Goal: Transaction & Acquisition: Purchase product/service

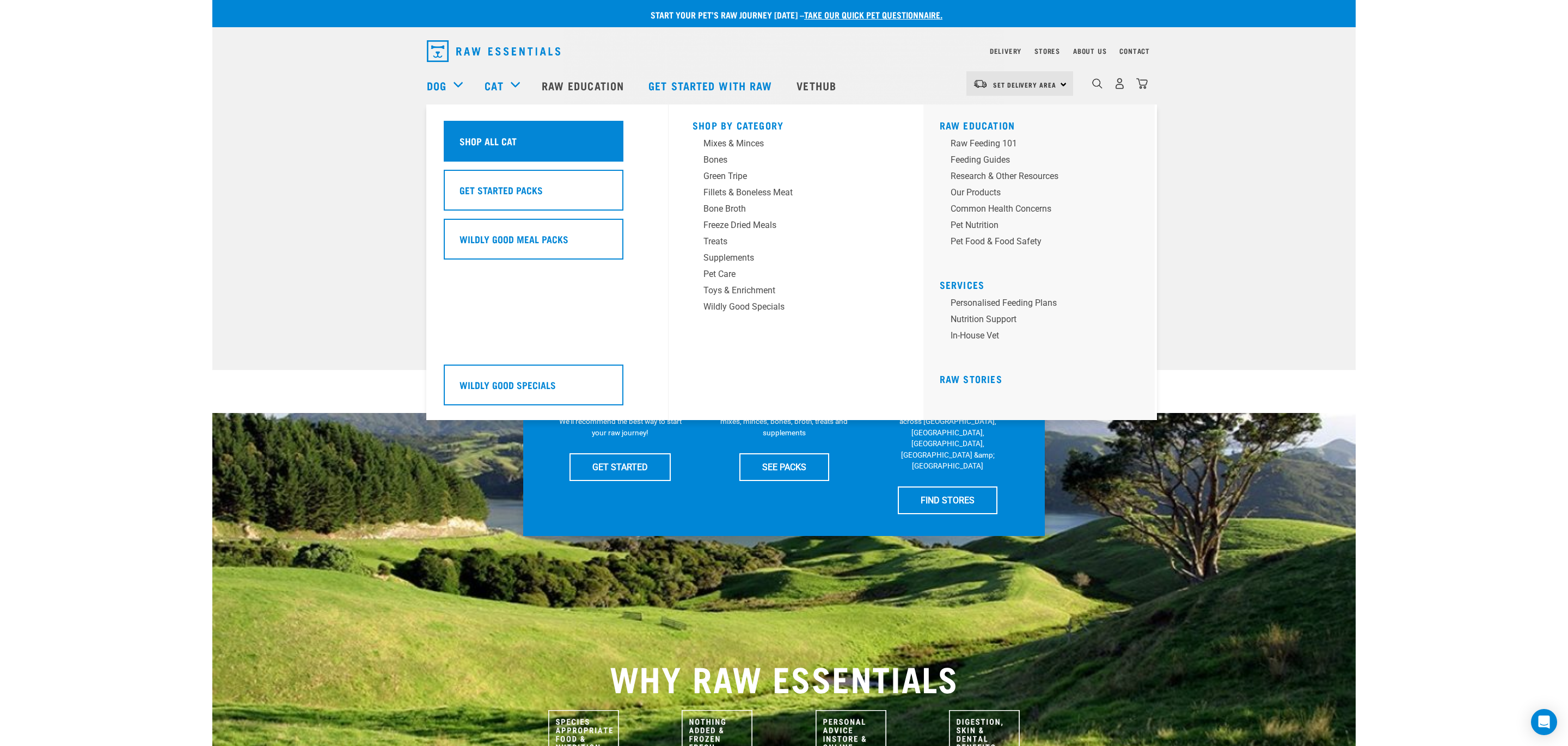
click at [577, 153] on div "Shop All Cat" at bounding box center [533, 141] width 180 height 41
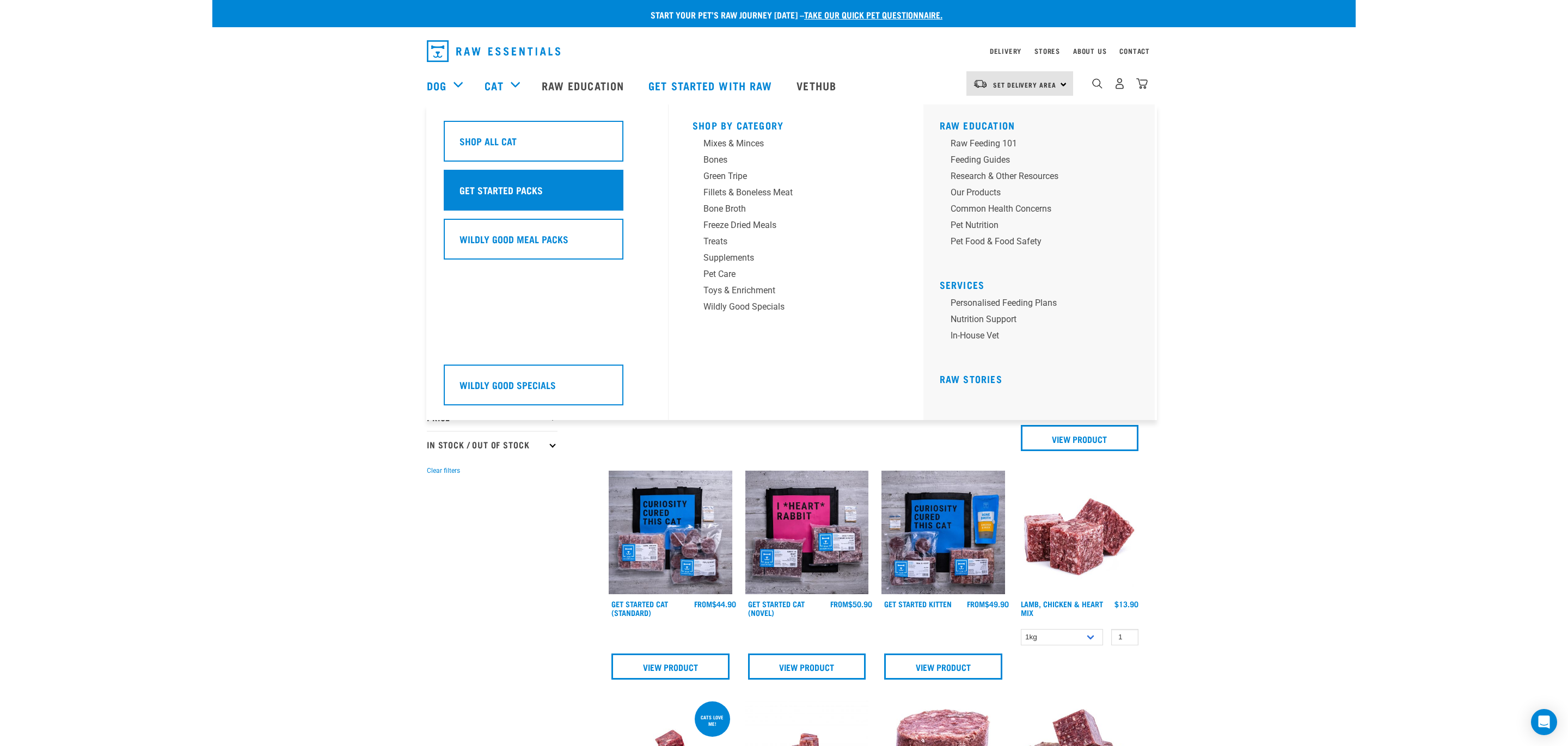
click at [505, 198] on div "Get Started Packs" at bounding box center [533, 190] width 180 height 41
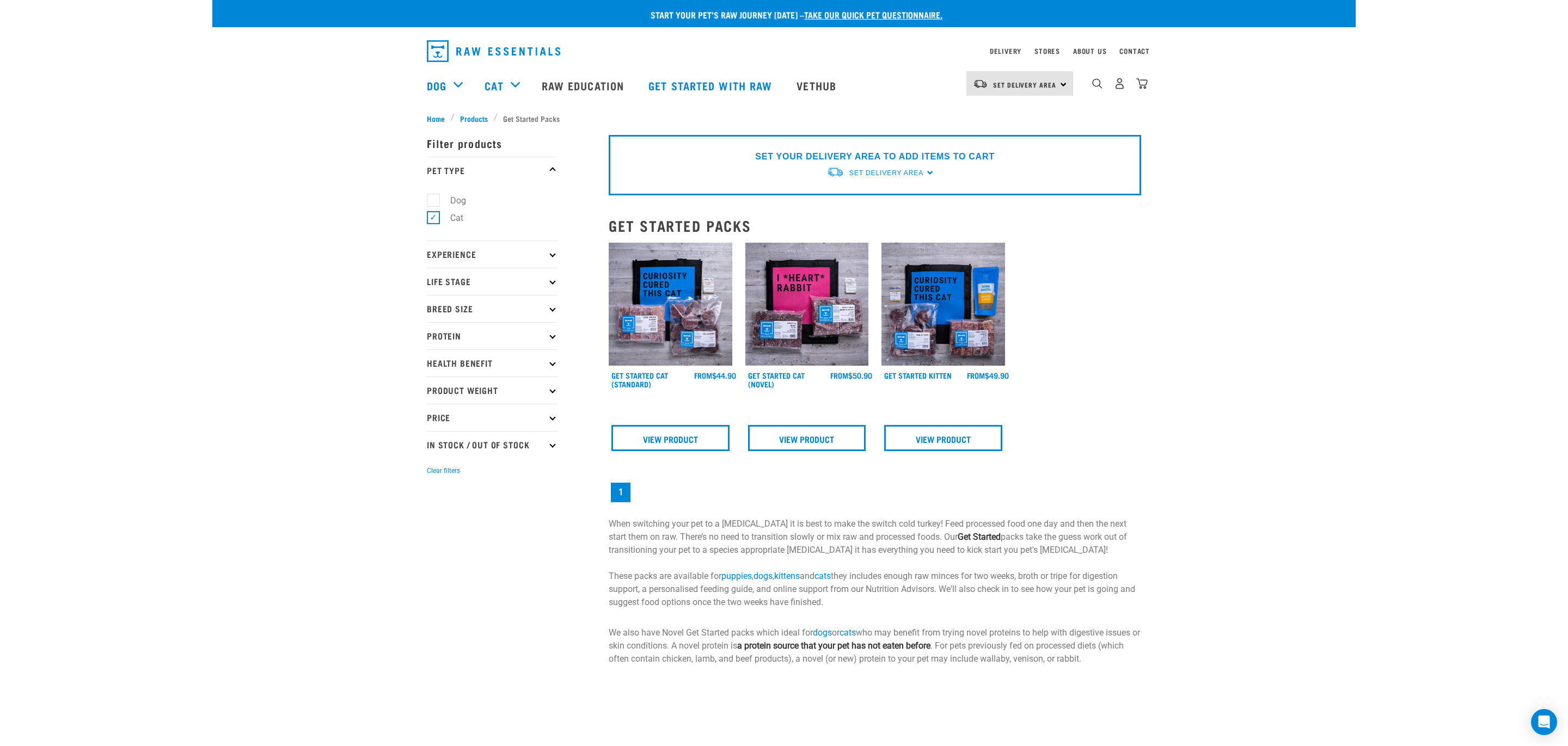
click at [682, 333] on img at bounding box center [670, 304] width 124 height 124
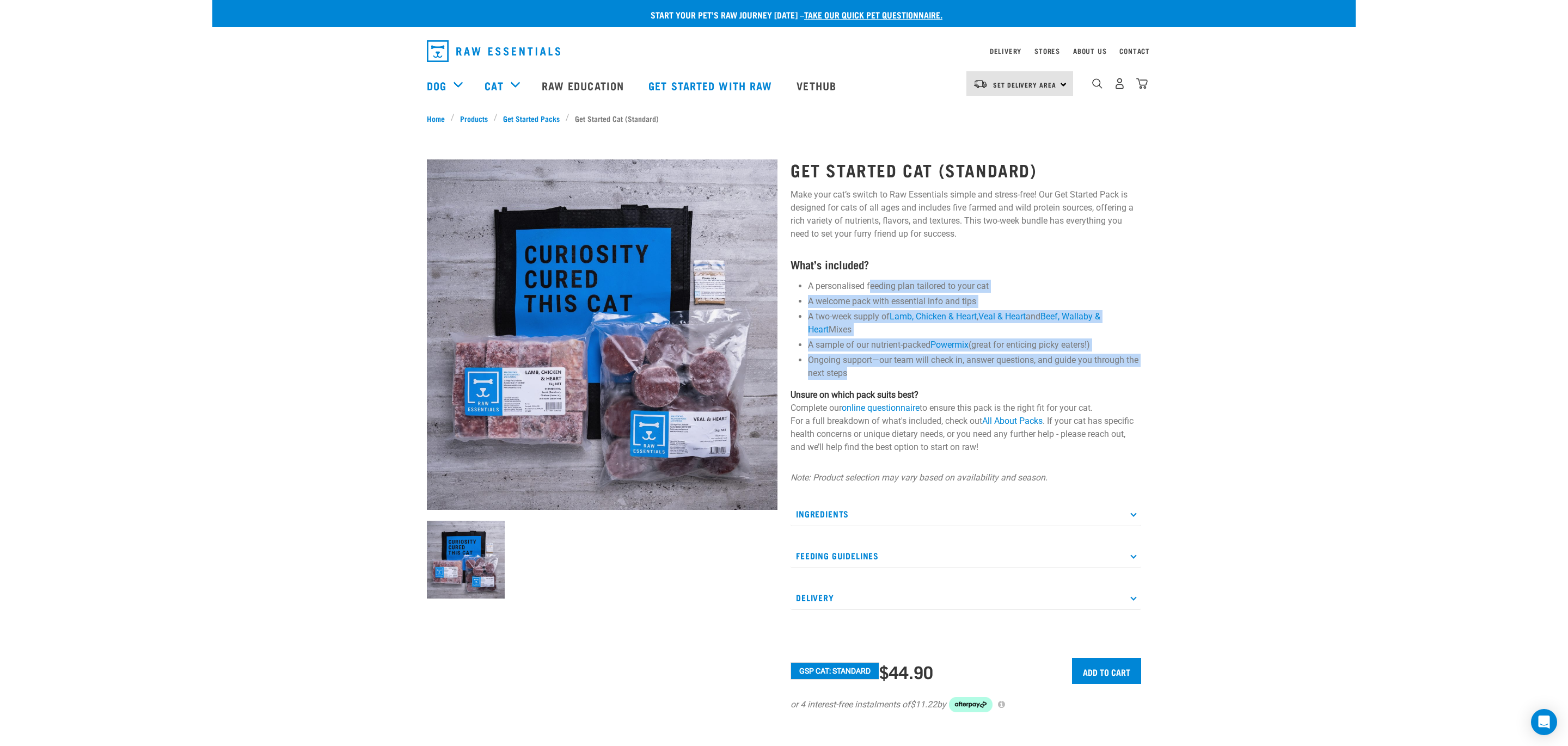
drag, startPoint x: 985, startPoint y: 385, endPoint x: 869, endPoint y: 281, distance: 155.8
click at [869, 281] on div "Get Started Cat (Standard) Make your cat’s switch to Raw Essentials simple and …" at bounding box center [965, 432] width 363 height 574
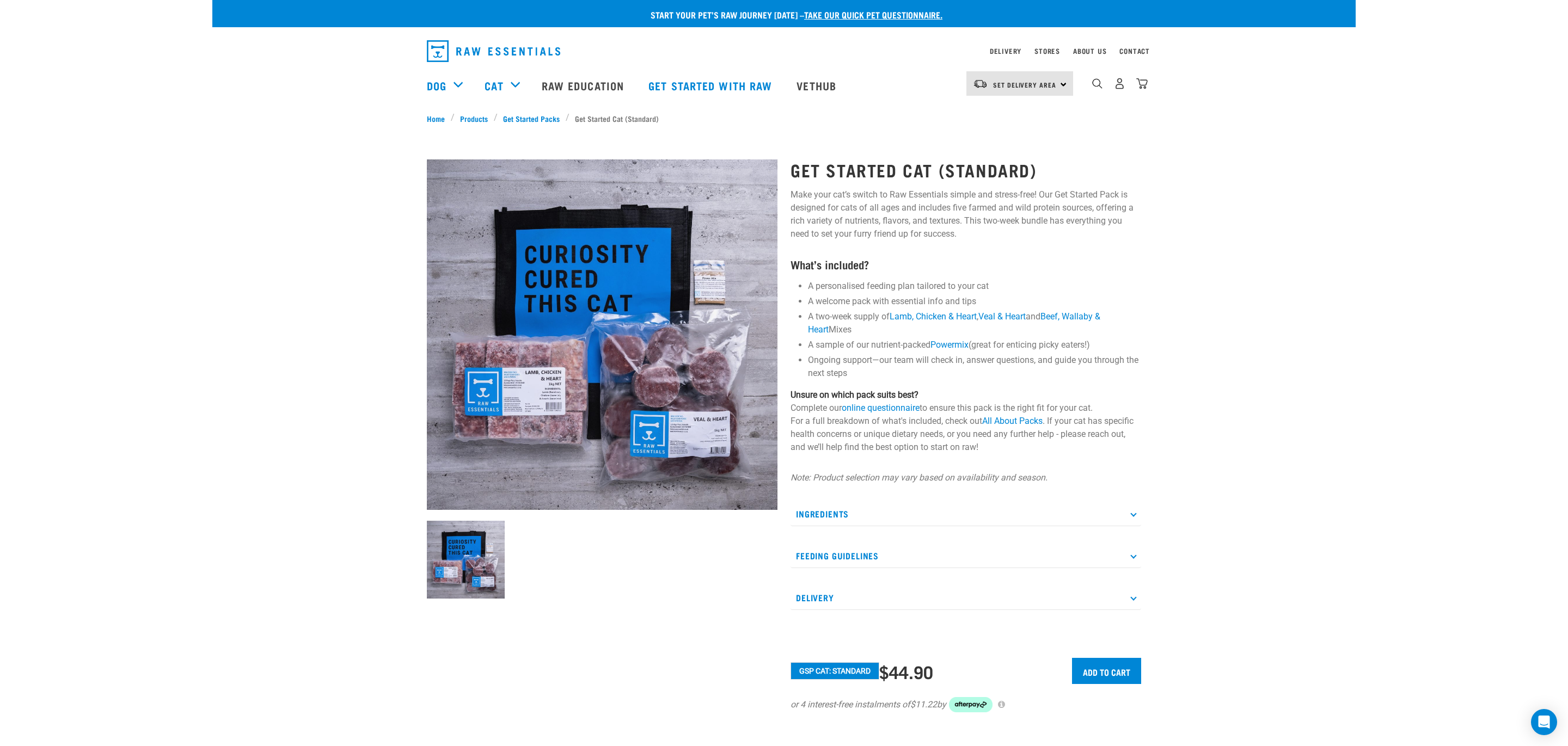
click at [859, 330] on li "A two-week supply of Lamb, Chicken & Heart , Veal & Heart and Beef, Wallaby & H…" at bounding box center [974, 323] width 333 height 26
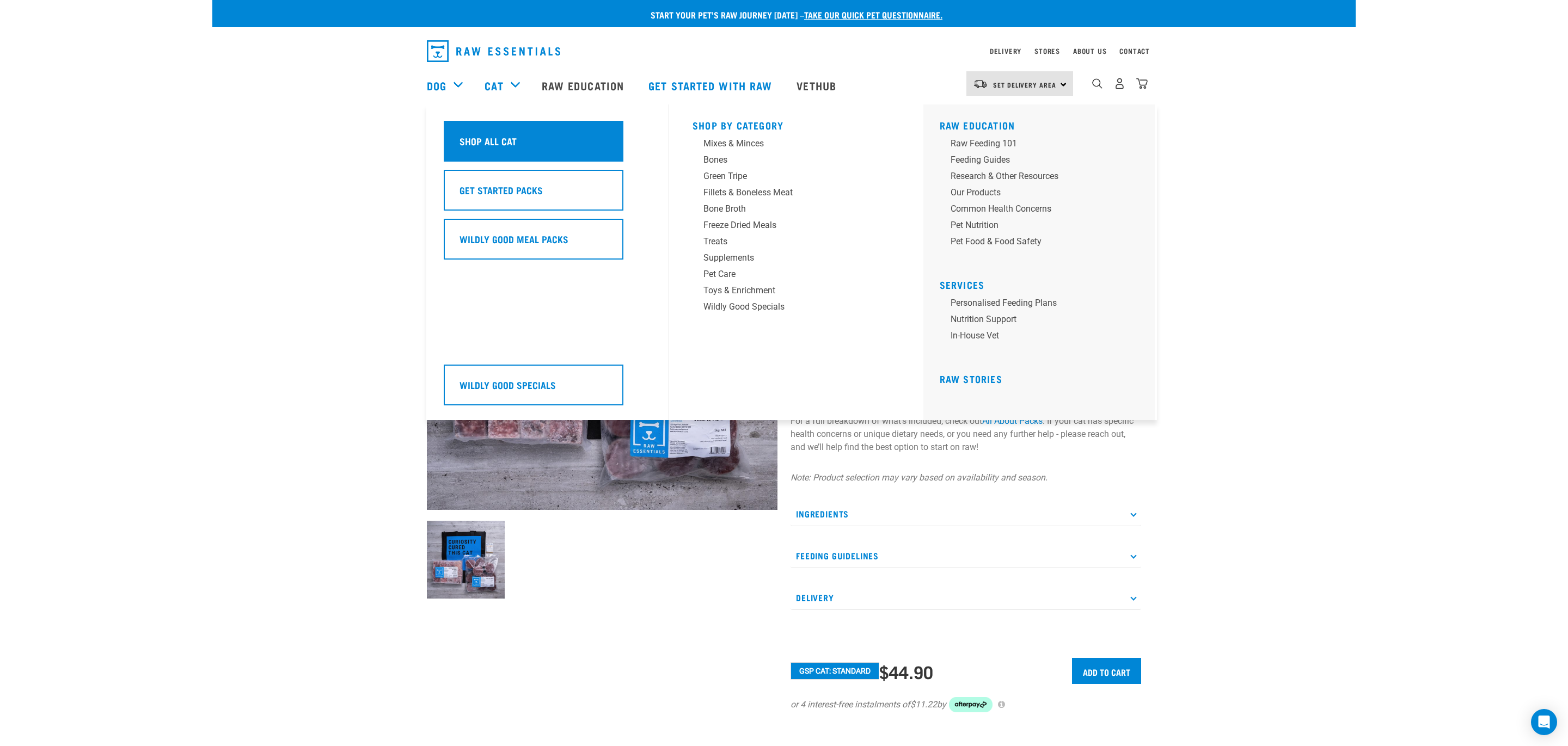
click at [523, 138] on div "Shop All Cat" at bounding box center [533, 141] width 180 height 41
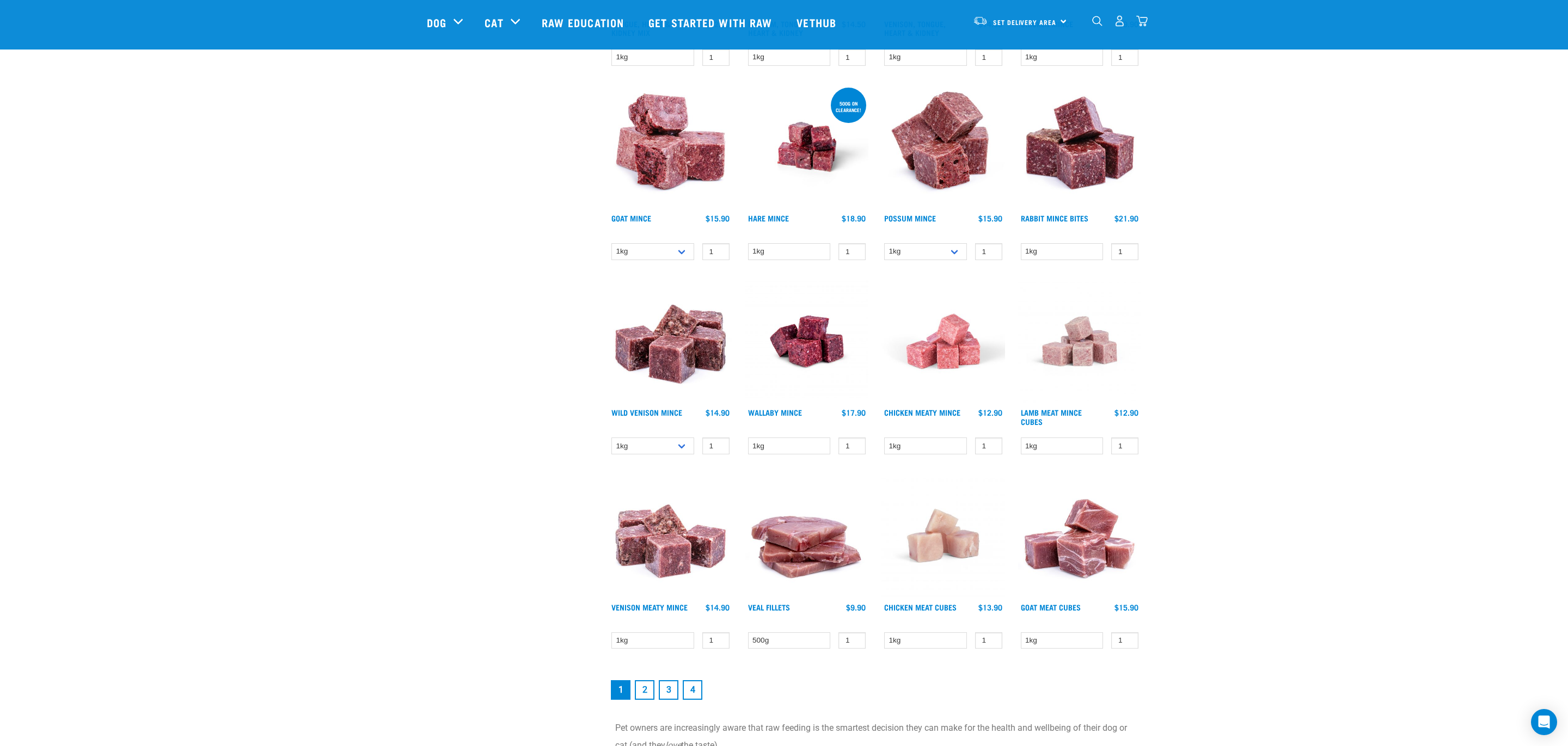
scroll to position [1123, 0]
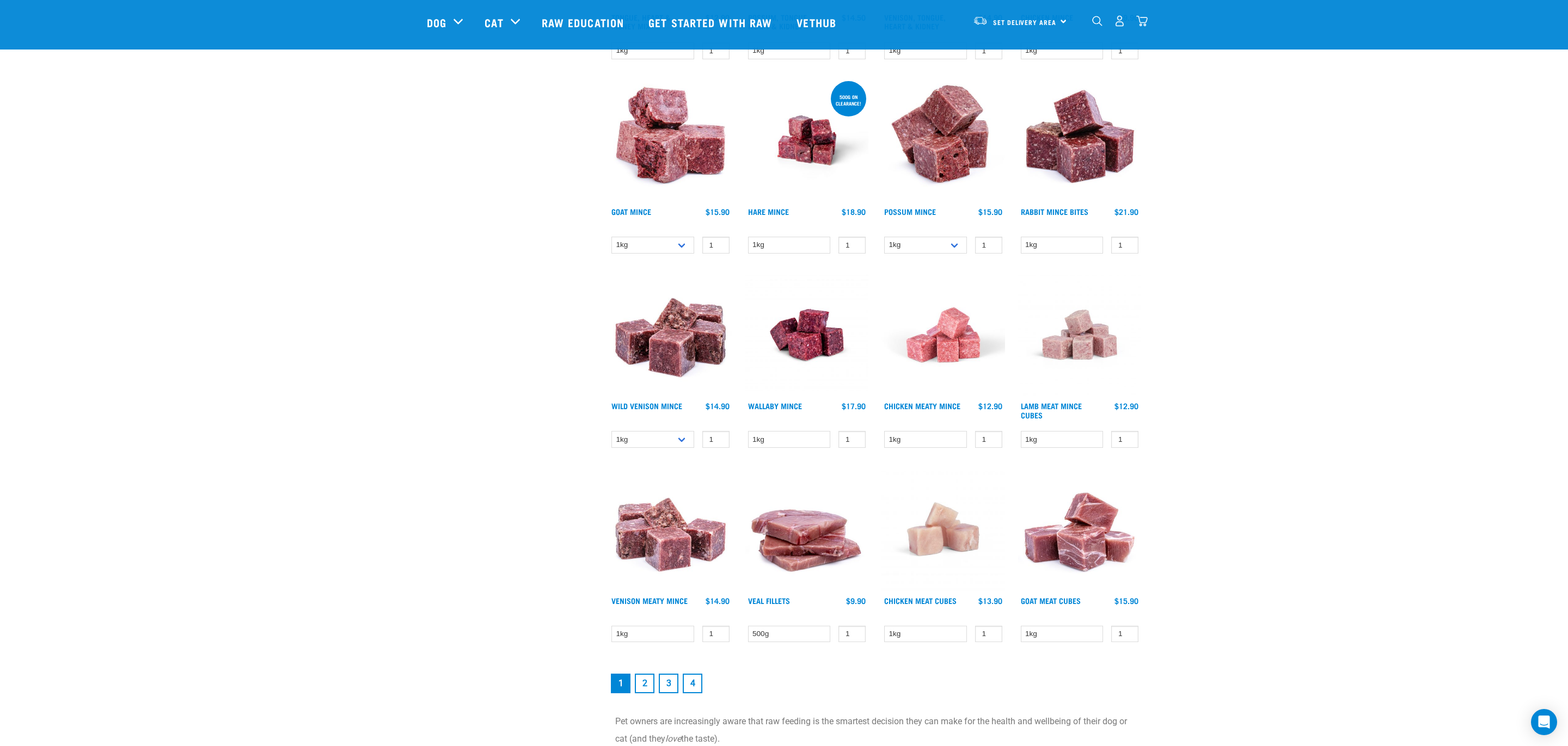
click at [646, 684] on link "2" at bounding box center [645, 683] width 19 height 19
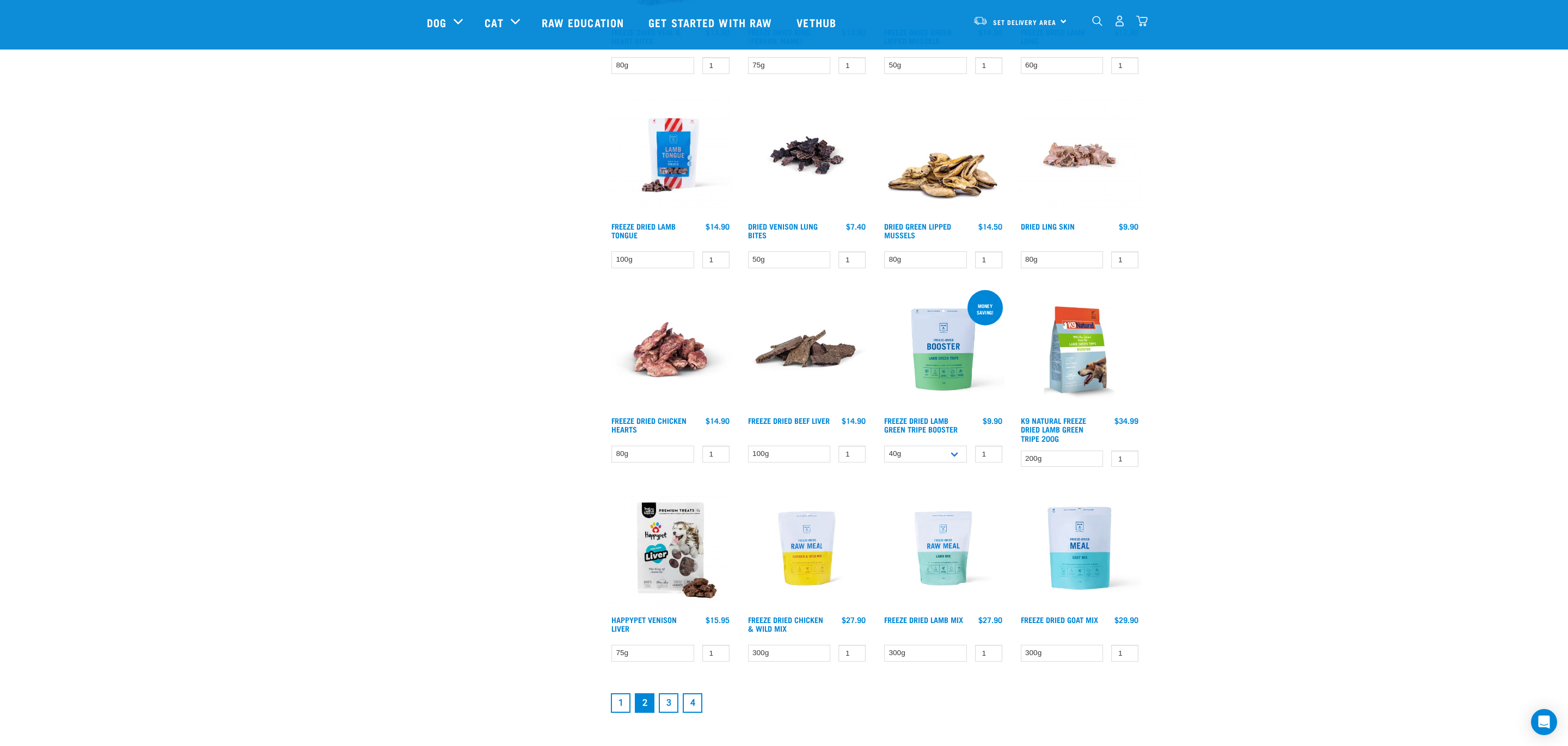
scroll to position [1046, 0]
click at [663, 693] on link "3" at bounding box center [668, 702] width 19 height 19
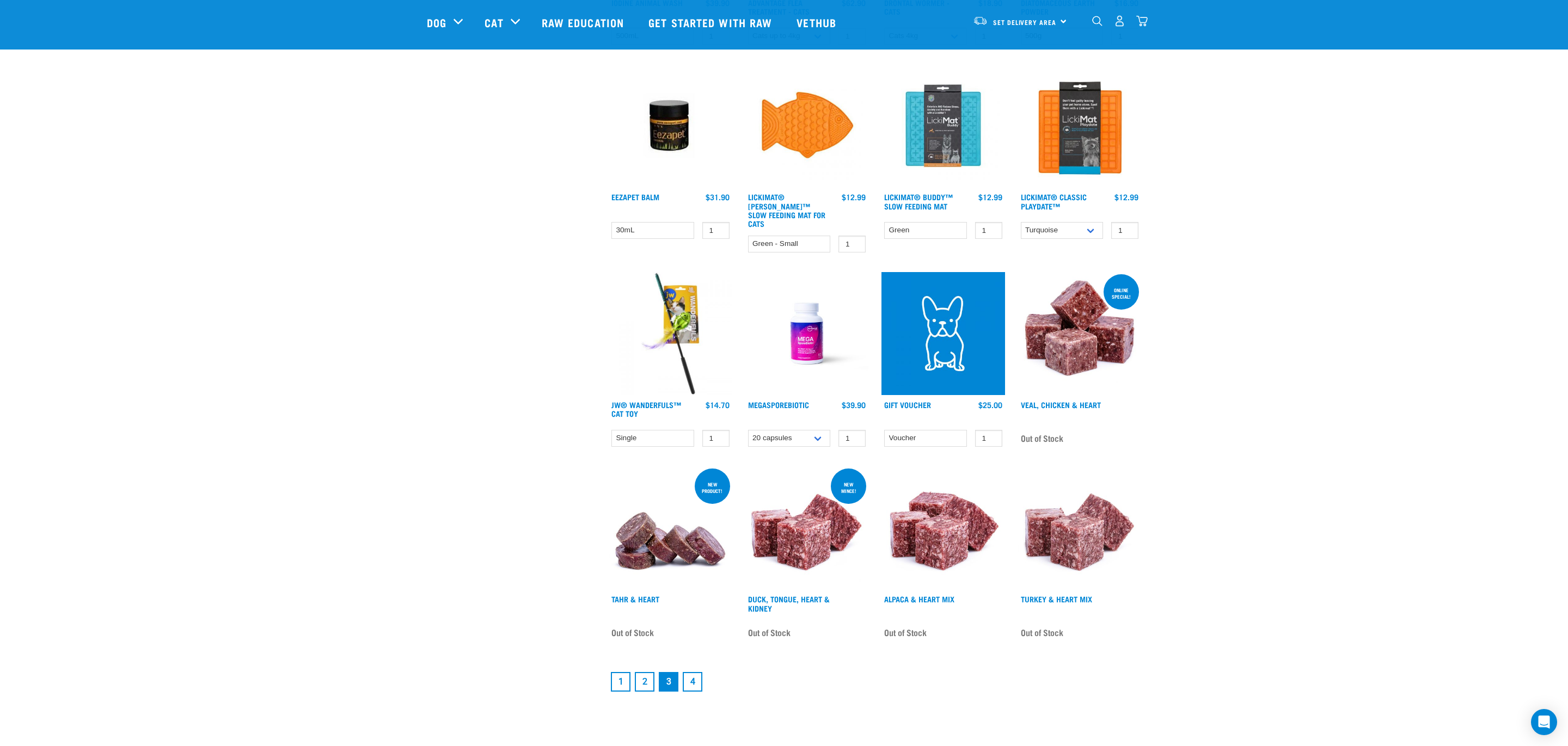
scroll to position [1085, 0]
click at [690, 671] on link "4" at bounding box center [693, 681] width 19 height 19
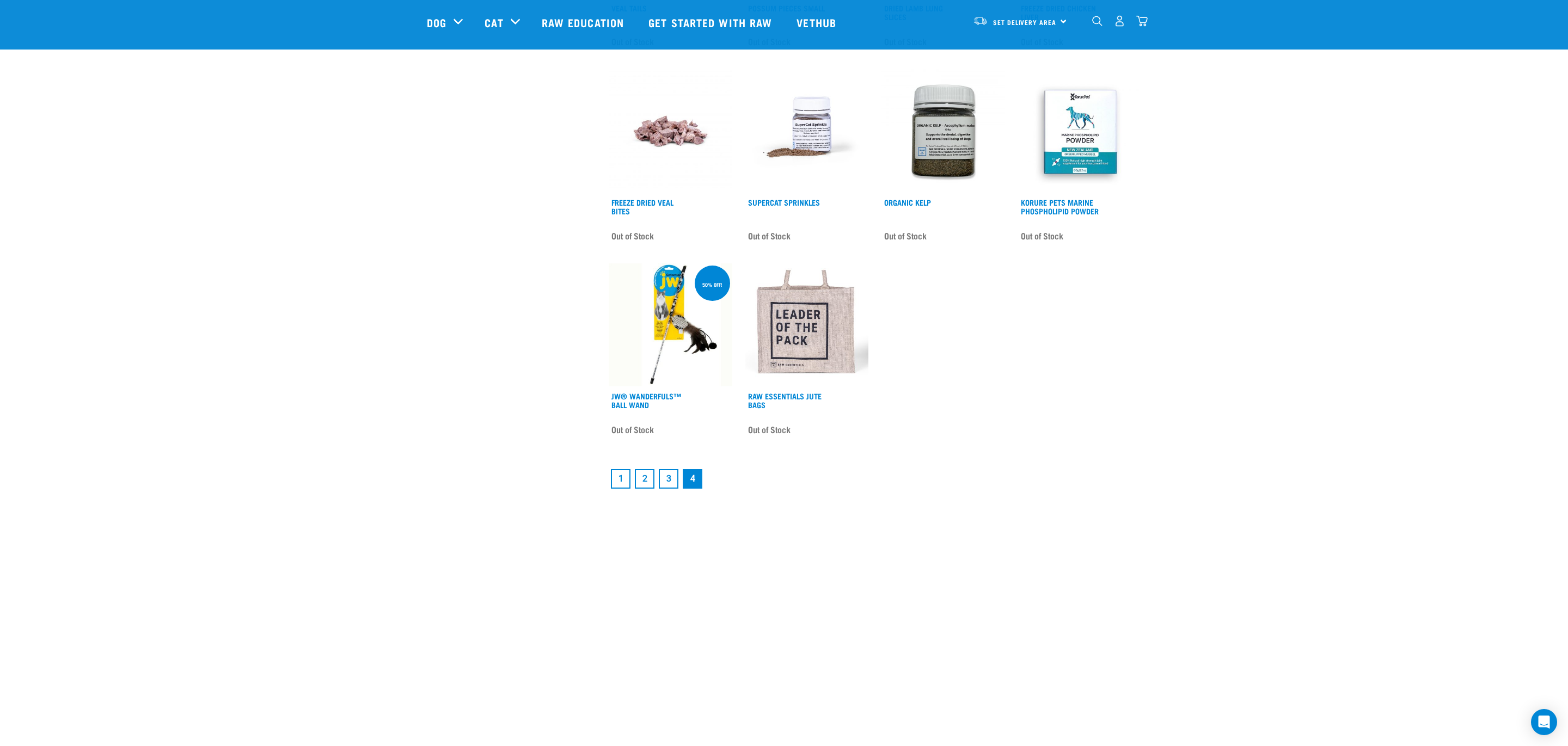
scroll to position [657, 0]
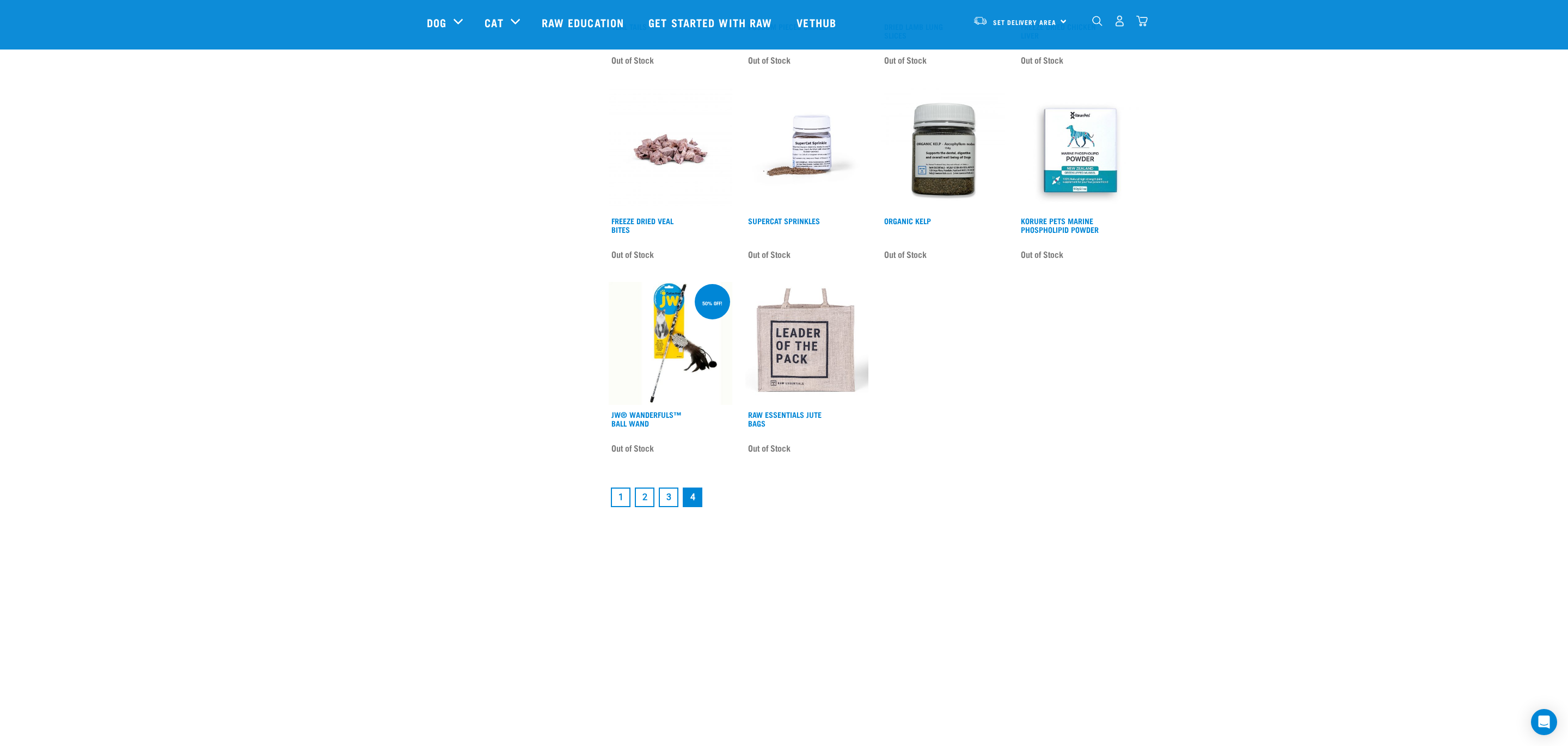
click at [619, 503] on link "1" at bounding box center [621, 497] width 19 height 19
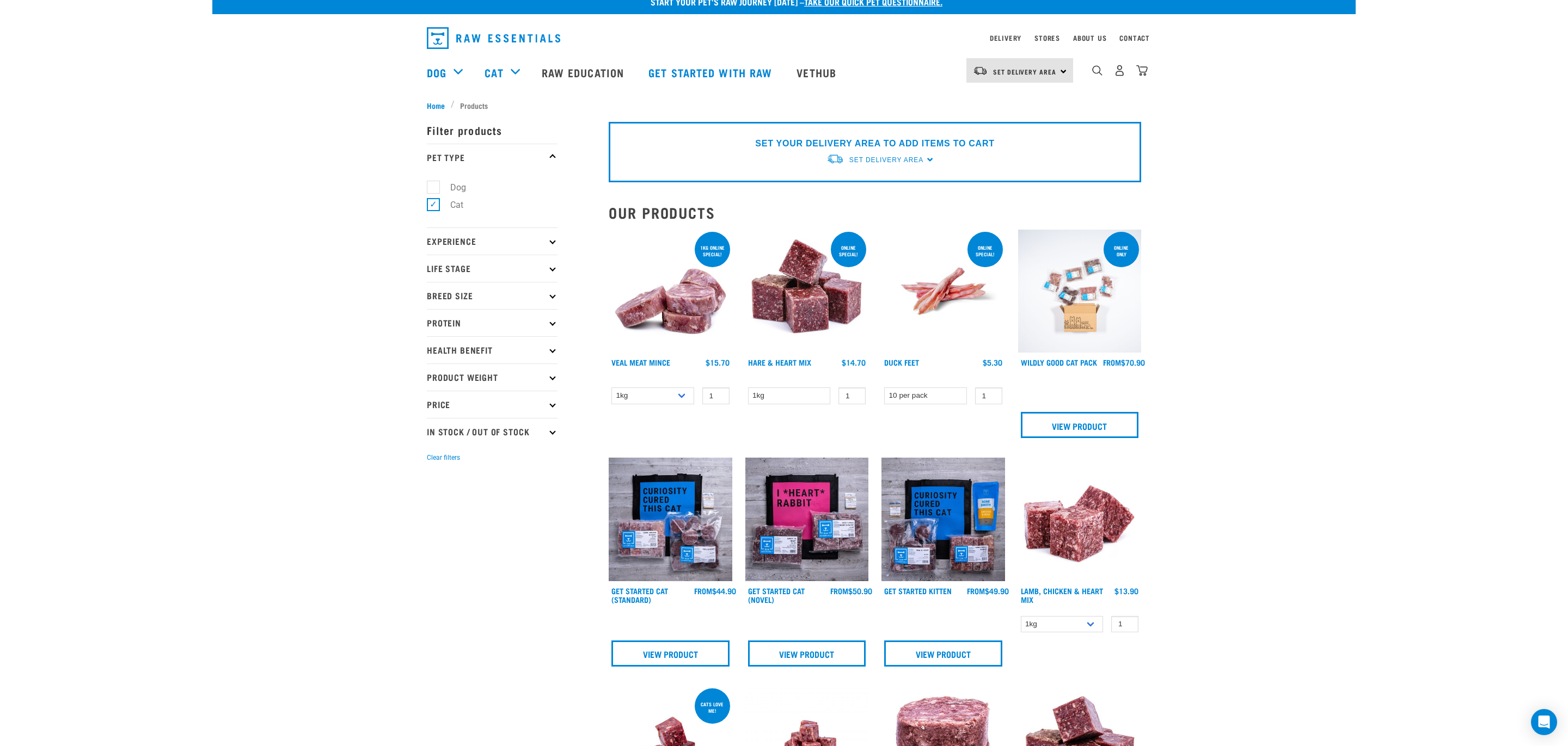
scroll to position [13, 0]
click at [648, 307] on img at bounding box center [670, 291] width 124 height 124
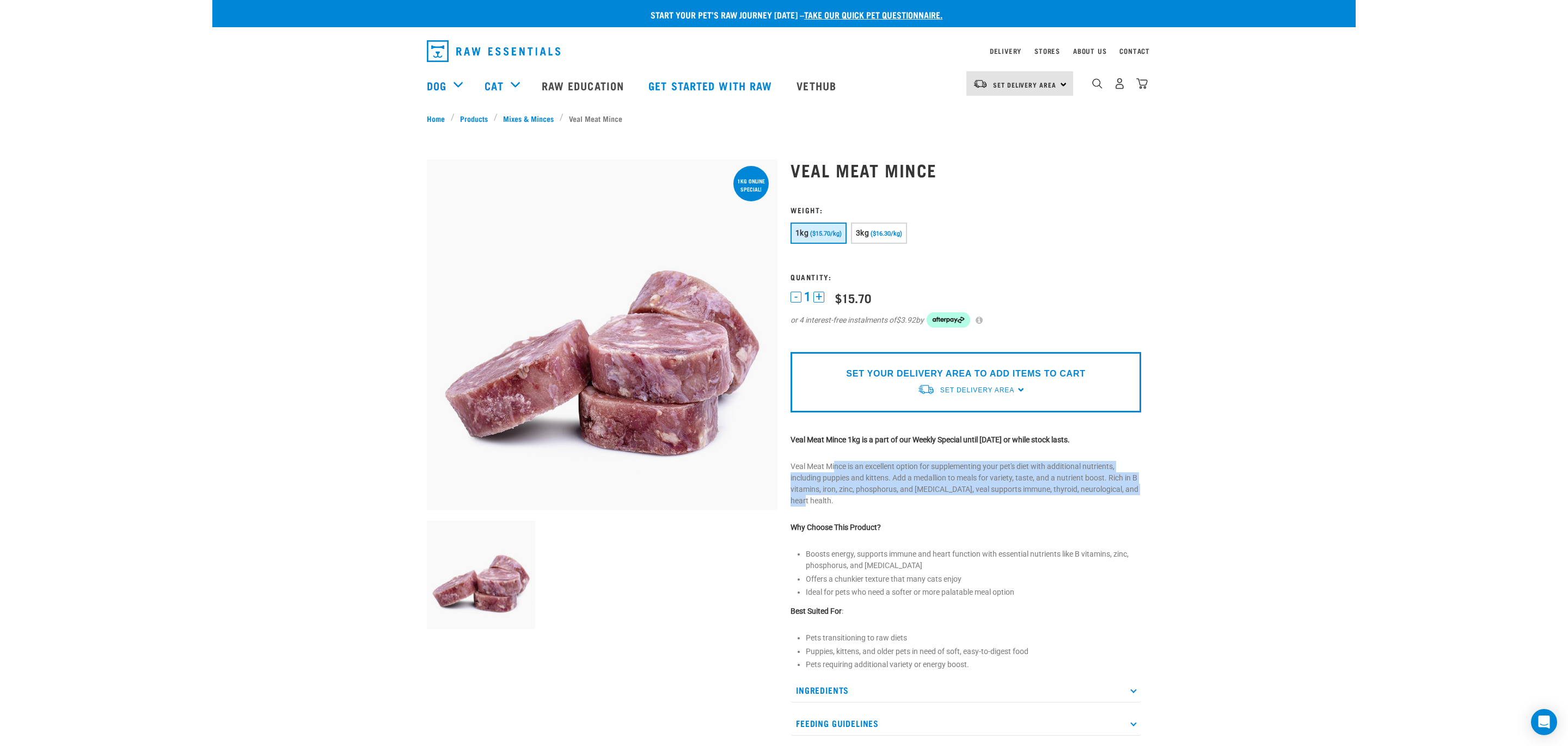
drag, startPoint x: 835, startPoint y: 461, endPoint x: 859, endPoint y: 502, distance: 47.5
click at [859, 502] on p "Veal Meat Mince is an excellent option for supplementing your pet's diet with a…" at bounding box center [966, 484] width 351 height 46
drag, startPoint x: 859, startPoint y: 502, endPoint x: 800, endPoint y: 462, distance: 71.3
click at [800, 462] on p "Veal Meat Mince is an excellent option for supplementing your pet's diet with a…" at bounding box center [966, 484] width 351 height 46
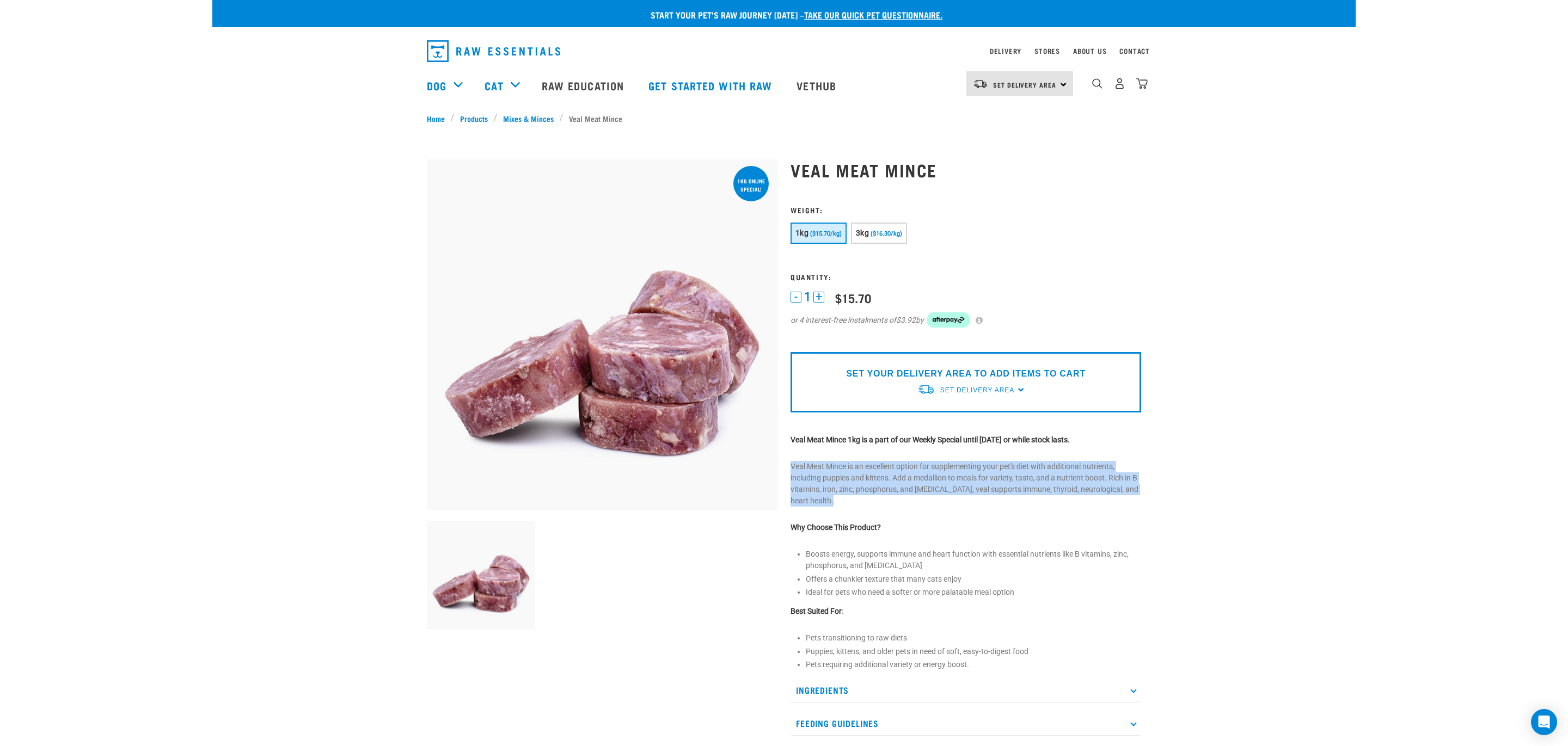
click at [800, 462] on p "Veal Meat Mince is an excellent option for supplementing your pet's diet with a…" at bounding box center [966, 484] width 351 height 46
drag, startPoint x: 800, startPoint y: 462, endPoint x: 828, endPoint y: 501, distance: 48.0
click at [828, 501] on p "Veal Meat Mince is an excellent option for supplementing your pet's diet with a…" at bounding box center [966, 484] width 351 height 46
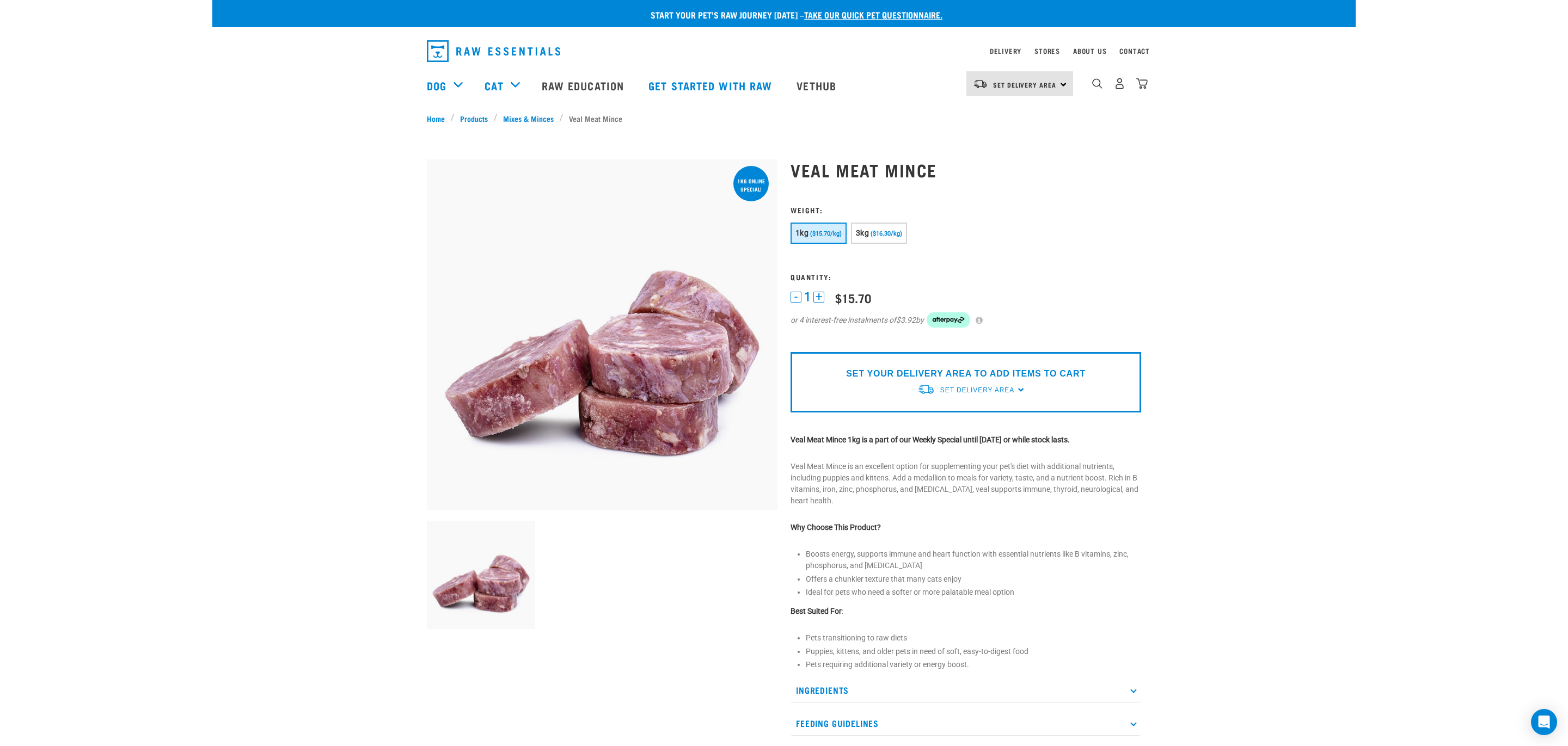
click at [828, 501] on p "Veal Meat Mince is an excellent option for supplementing your pet's diet with a…" at bounding box center [966, 484] width 351 height 46
drag, startPoint x: 828, startPoint y: 501, endPoint x: 814, endPoint y: 478, distance: 26.9
click at [814, 478] on p "Veal Meat Mince is an excellent option for supplementing your pet's diet with a…" at bounding box center [966, 484] width 351 height 46
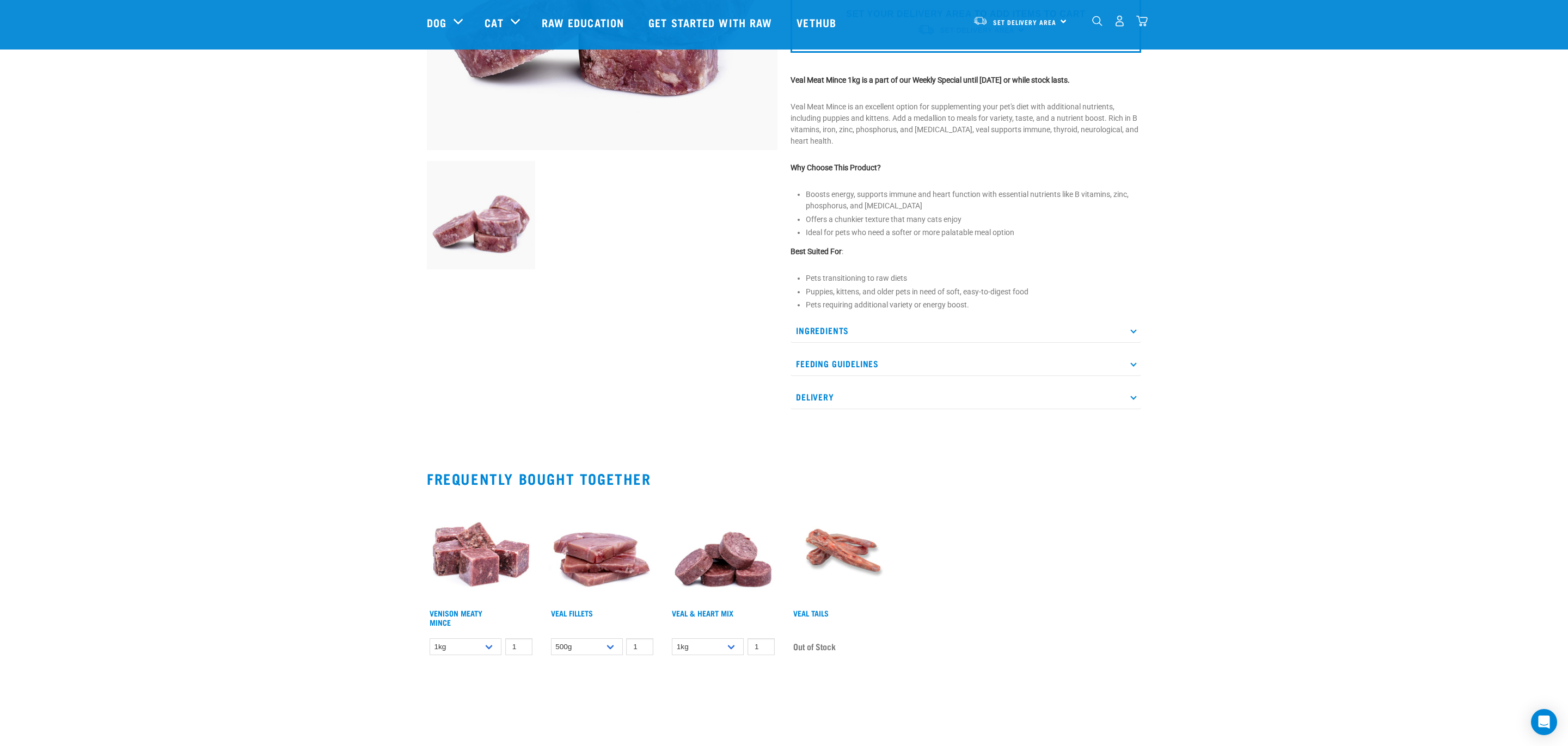
scroll to position [284, 0]
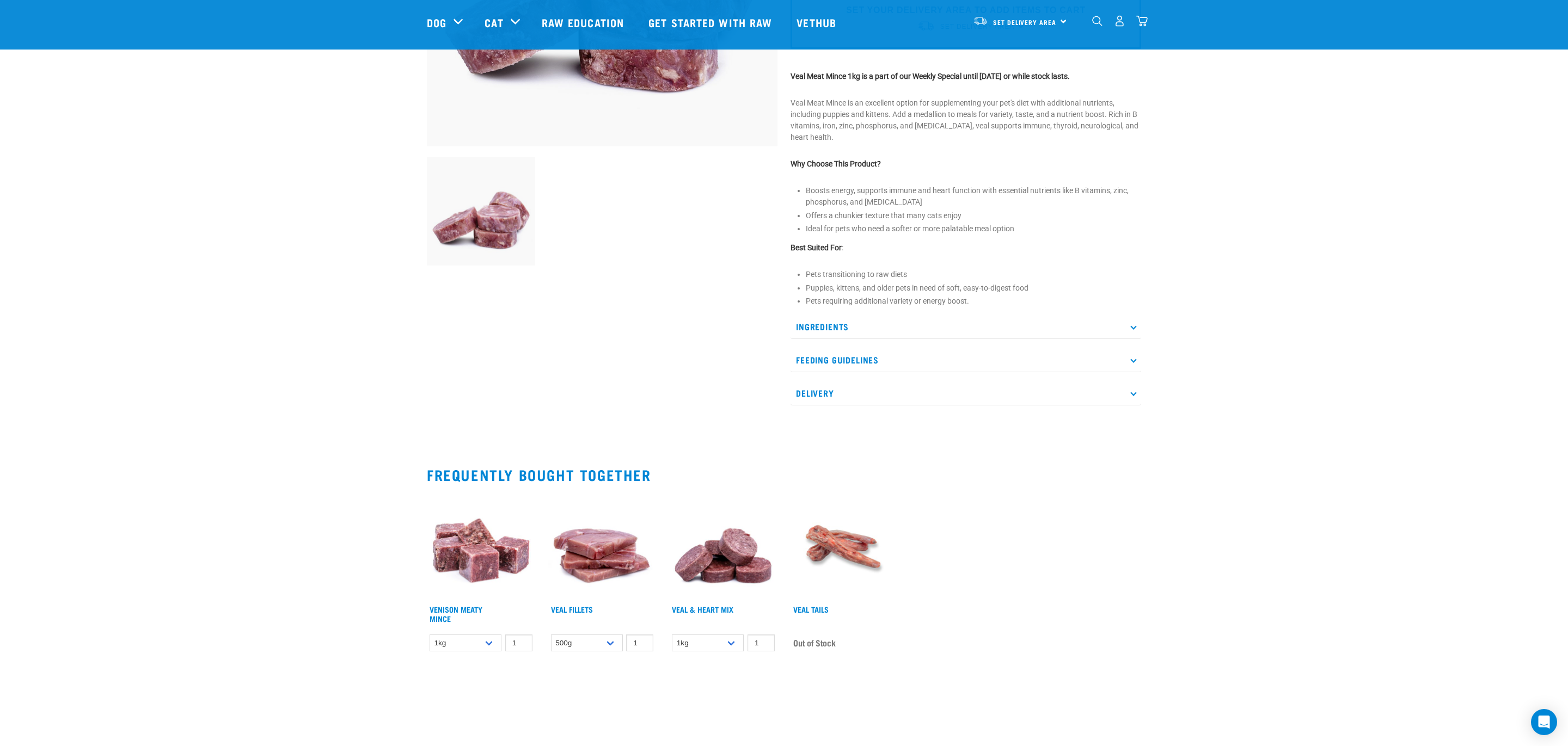
click at [725, 558] on img at bounding box center [723, 546] width 108 height 108
